Goal: Find specific page/section: Find specific page/section

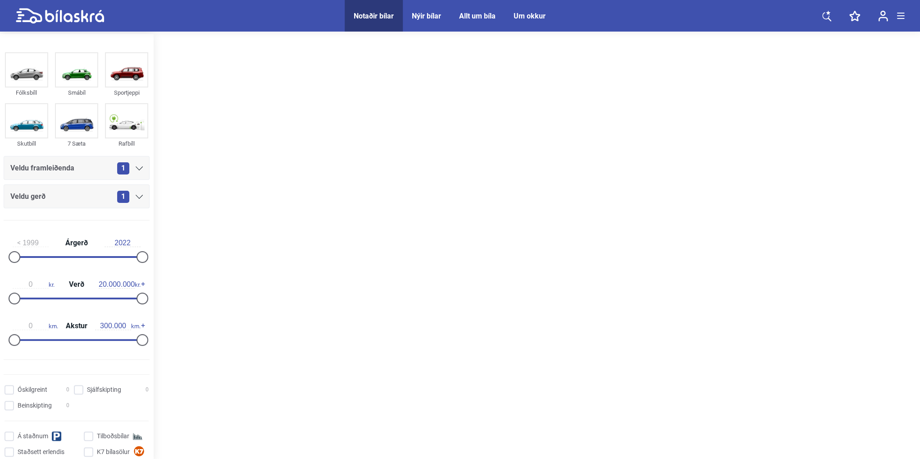
click at [132, 166] on div "1" at bounding box center [130, 168] width 26 height 12
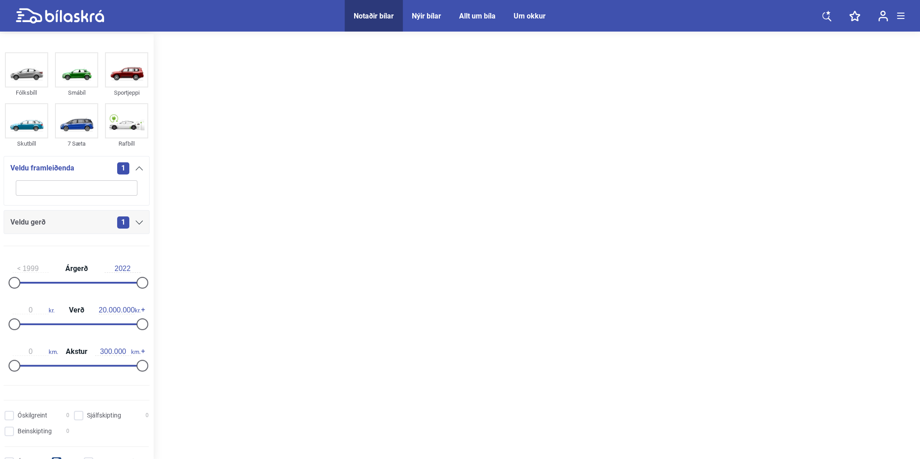
click at [131, 166] on div "1" at bounding box center [130, 168] width 26 height 12
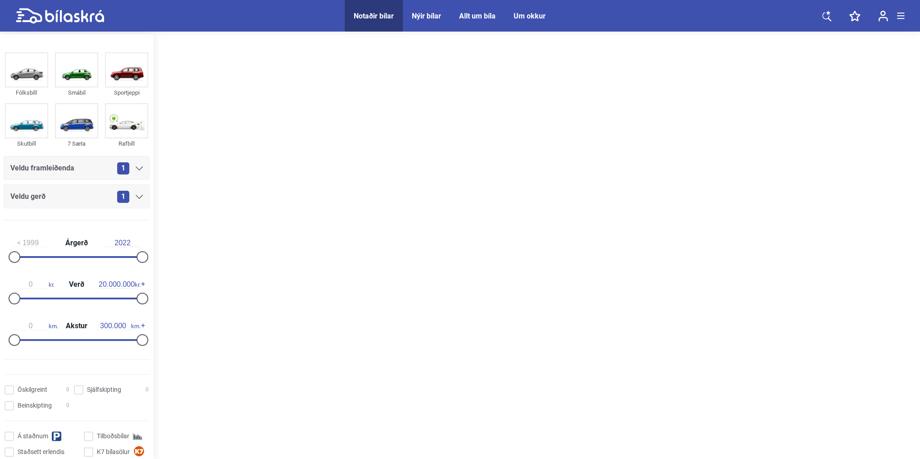
click at [122, 204] on div "Veldu gerð 1" at bounding box center [77, 196] width 146 height 24
click at [122, 197] on span "1" at bounding box center [123, 197] width 12 height 12
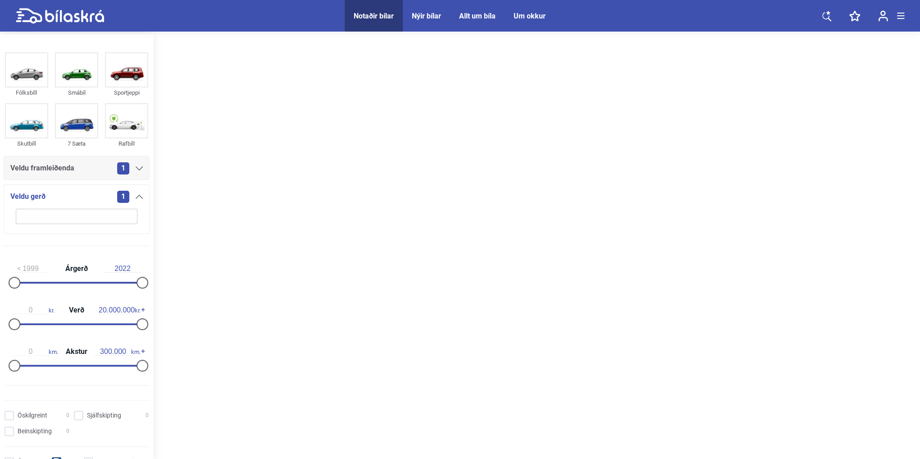
click at [122, 197] on span "1" at bounding box center [123, 197] width 12 height 12
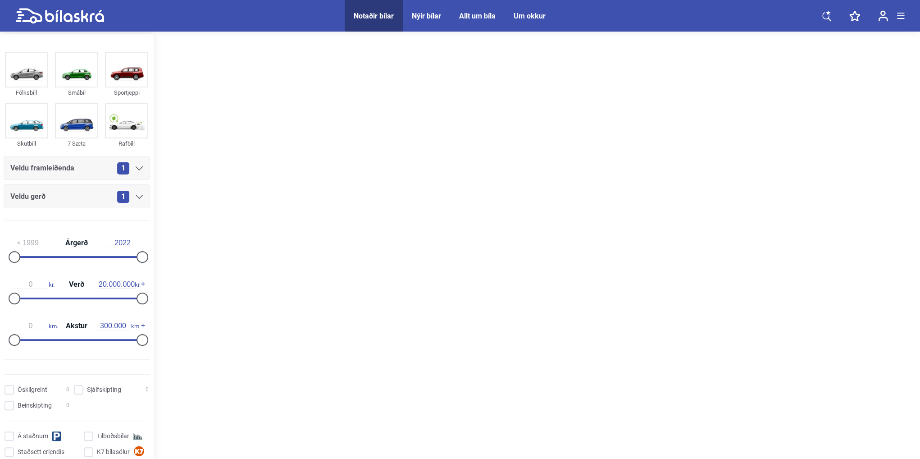
click at [122, 173] on span "1" at bounding box center [123, 168] width 12 height 12
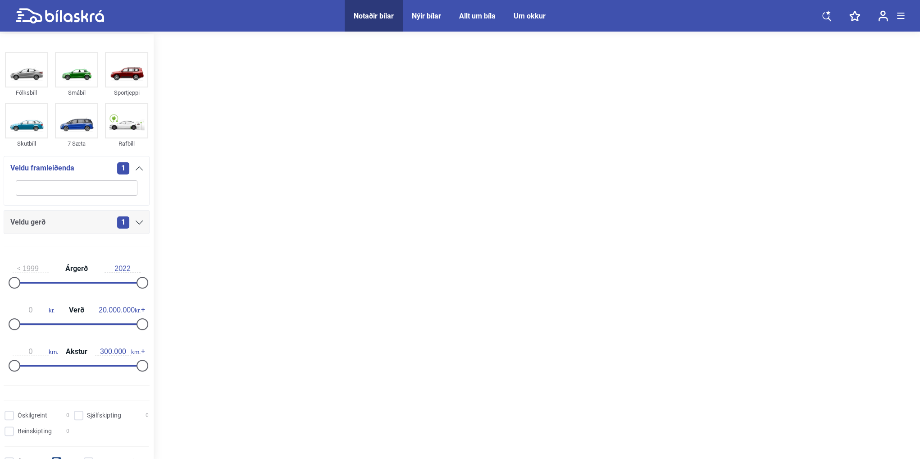
click at [102, 188] on input "search" at bounding box center [77, 187] width 122 height 15
click at [45, 92] on div "Fólksbíll" at bounding box center [26, 92] width 43 height 10
click at [20, 74] on img at bounding box center [26, 69] width 41 height 33
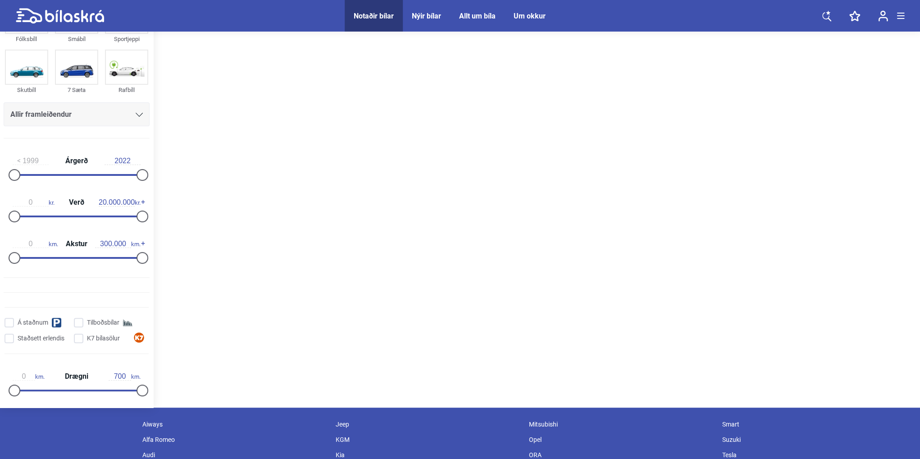
scroll to position [187, 0]
